Goal: Information Seeking & Learning: Learn about a topic

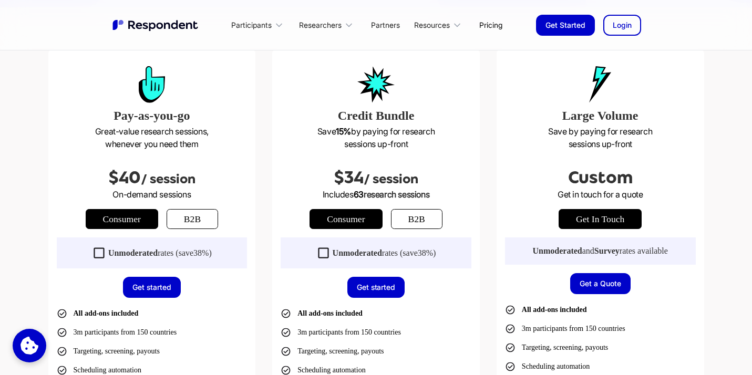
scroll to position [278, 0]
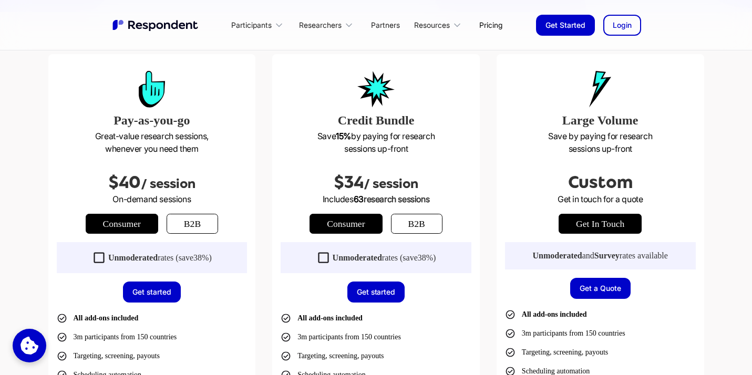
click at [411, 219] on link "b2b" at bounding box center [417, 224] width 52 height 20
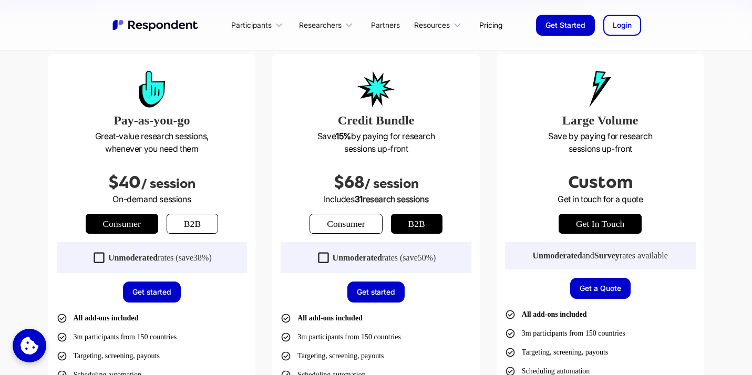
click at [197, 224] on link "b2b" at bounding box center [193, 224] width 52 height 20
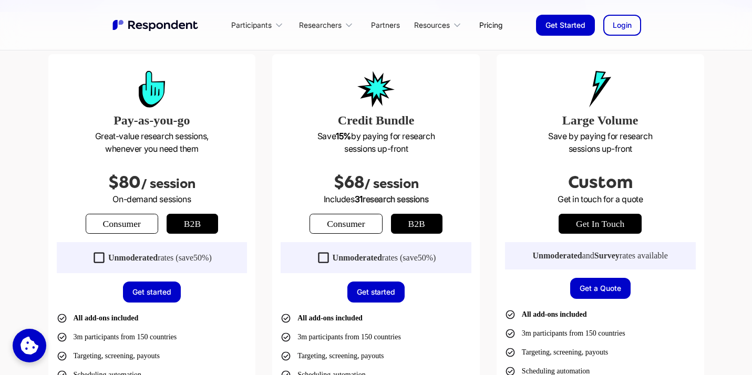
click at [148, 222] on link "Consumer" at bounding box center [122, 224] width 73 height 20
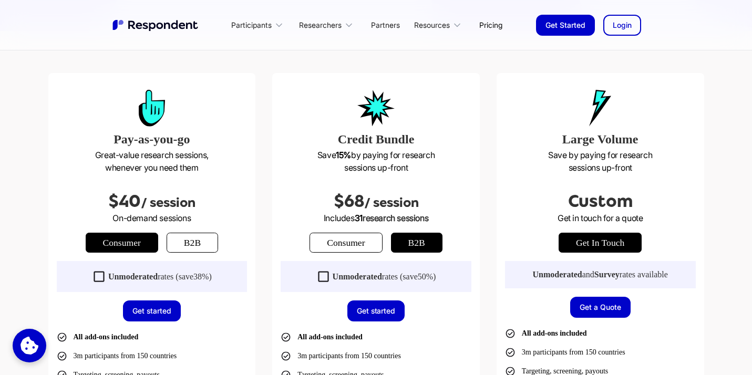
scroll to position [0, 0]
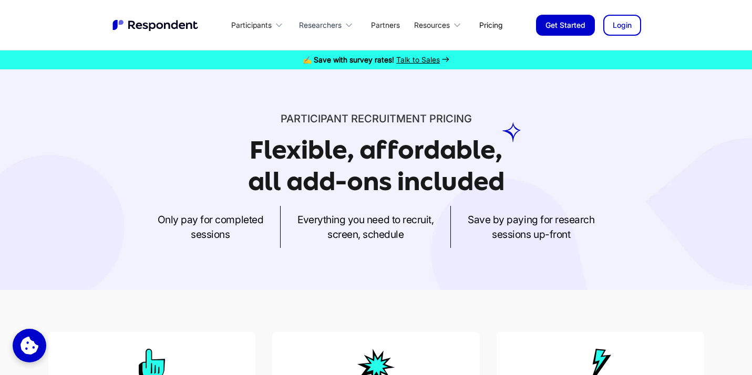
click at [325, 27] on div "Researchers" at bounding box center [320, 25] width 43 height 11
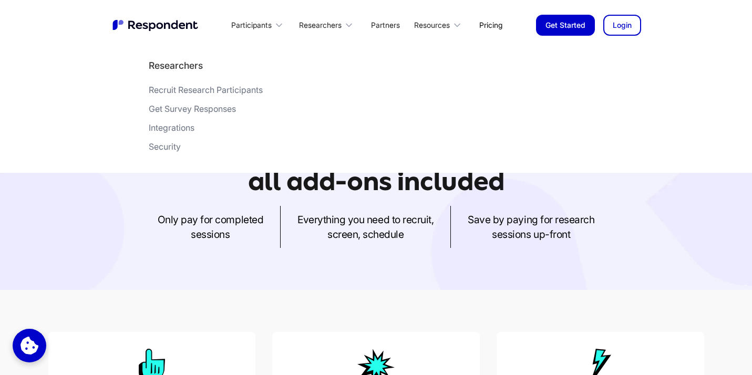
click at [196, 112] on div "Get Survey Responses" at bounding box center [192, 109] width 87 height 11
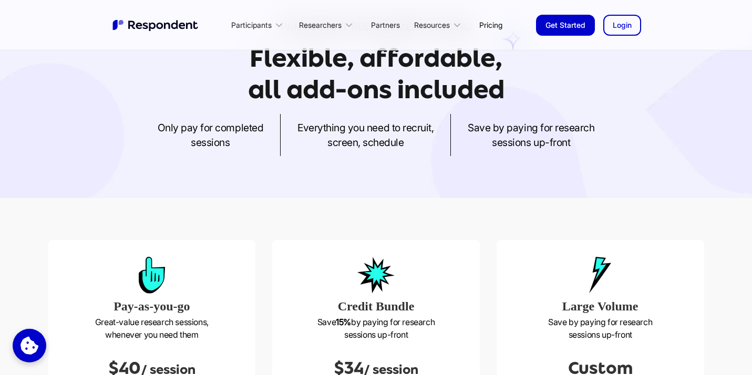
scroll to position [55, 0]
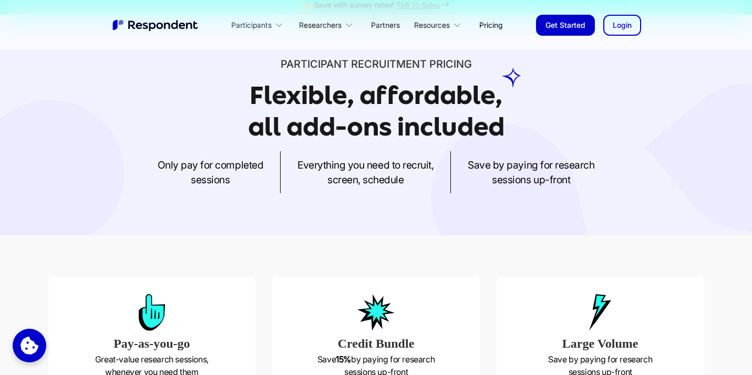
click at [265, 25] on div "Participants" at bounding box center [251, 25] width 40 height 11
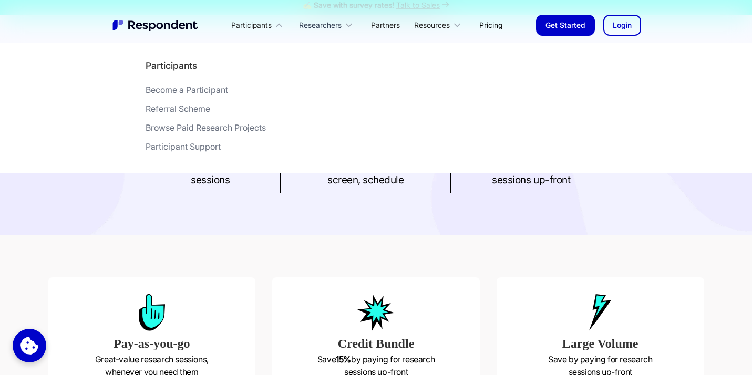
click at [333, 27] on div "Researchers" at bounding box center [320, 25] width 43 height 11
click at [189, 129] on div "Integrations" at bounding box center [172, 127] width 46 height 11
